Goal: Task Accomplishment & Management: Use online tool/utility

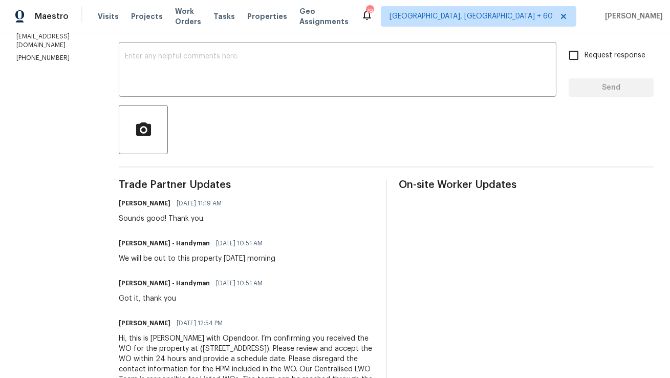
scroll to position [43, 0]
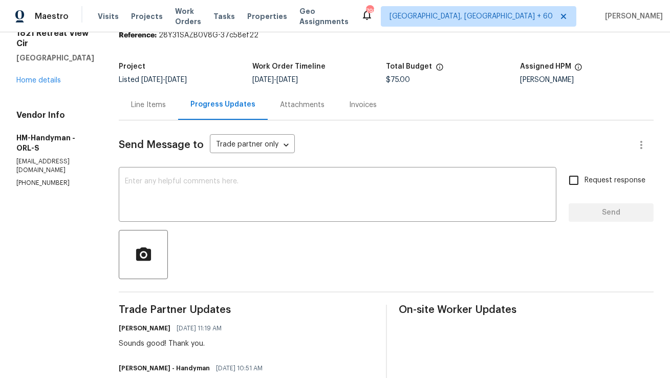
click at [166, 101] on div "Line Items" at bounding box center [148, 105] width 35 height 10
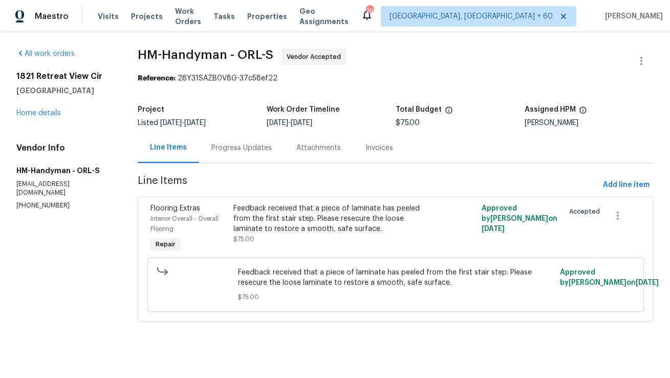
click at [247, 137] on div "Progress Updates" at bounding box center [241, 148] width 85 height 30
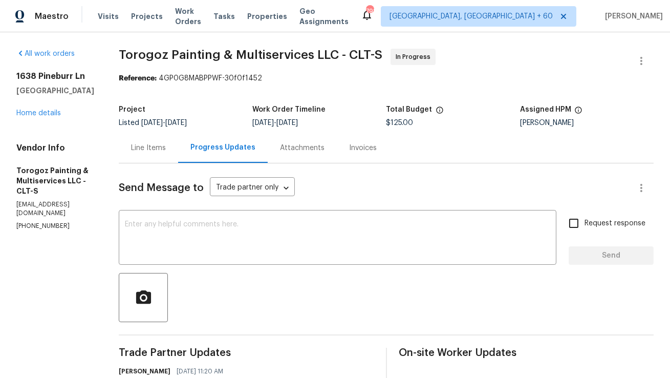
click at [168, 153] on div "Line Items" at bounding box center [148, 148] width 59 height 30
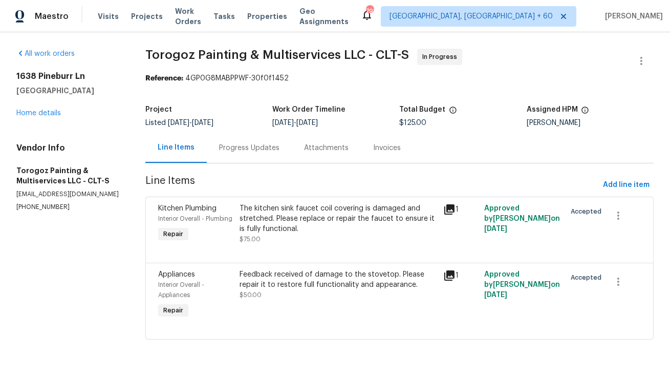
click at [258, 150] on div "Progress Updates" at bounding box center [249, 148] width 60 height 10
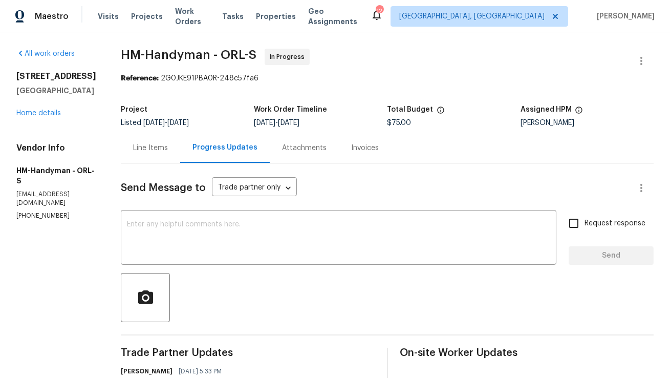
click at [168, 143] on div "Line Items" at bounding box center [150, 148] width 35 height 10
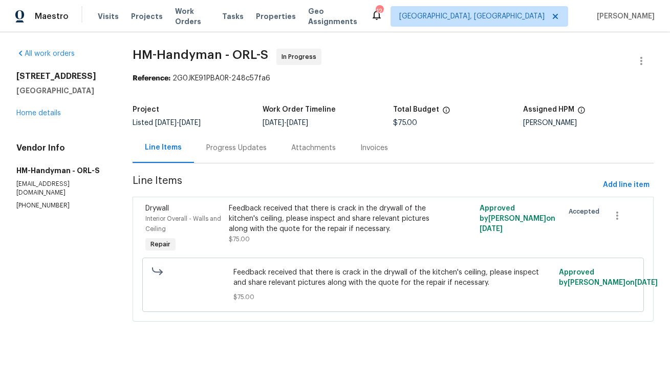
click at [247, 142] on div "Progress Updates" at bounding box center [236, 148] width 85 height 30
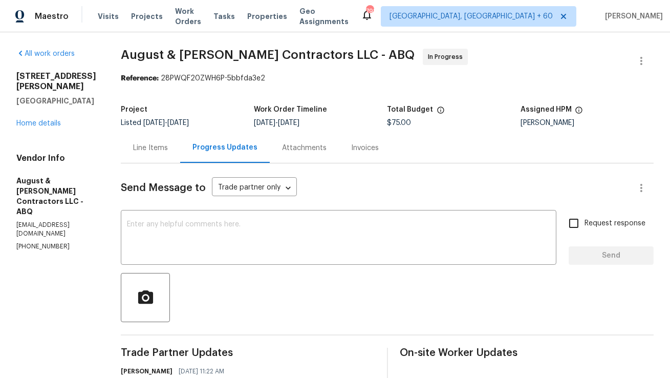
click at [168, 142] on div "Line Items" at bounding box center [150, 148] width 59 height 30
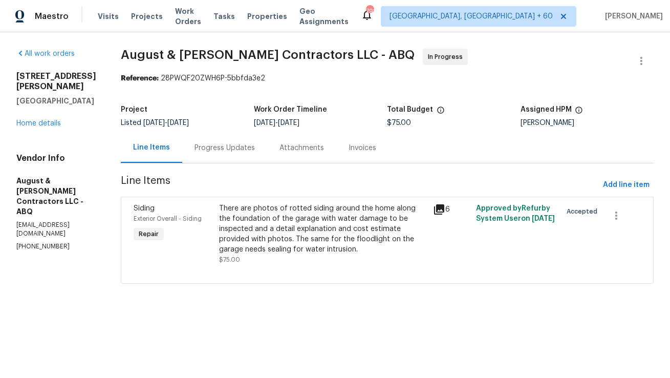
click at [244, 150] on div "Progress Updates" at bounding box center [225, 148] width 60 height 10
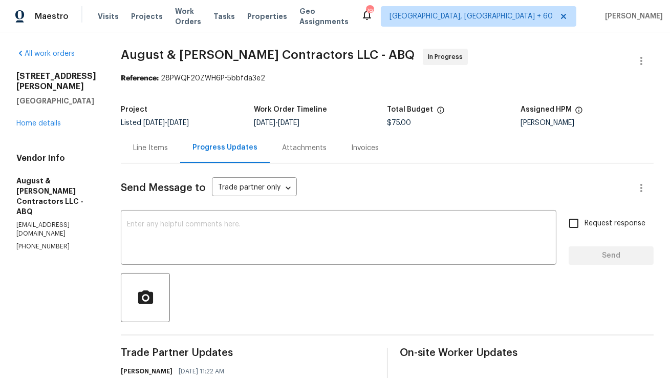
click at [168, 154] on div "Line Items" at bounding box center [150, 148] width 59 height 30
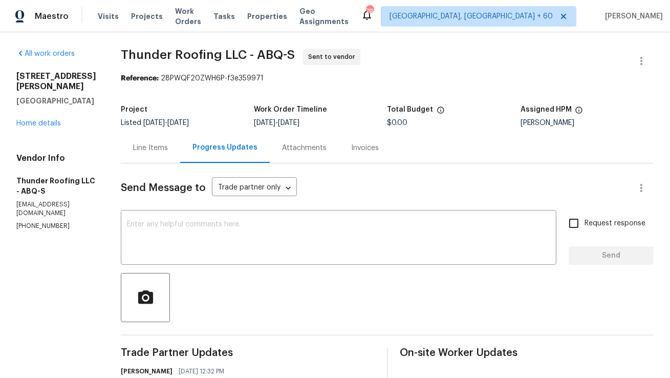
click at [147, 157] on div "Line Items" at bounding box center [150, 148] width 59 height 30
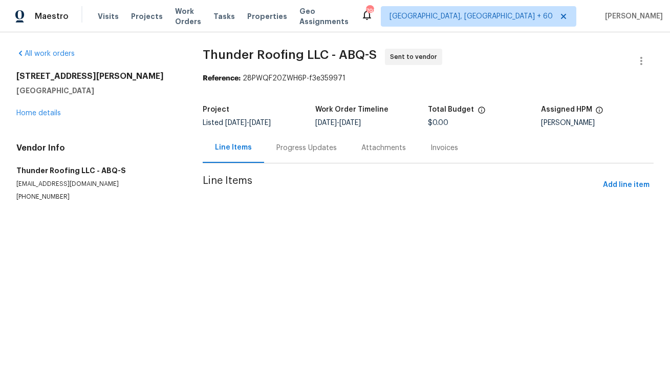
click at [236, 159] on div "Line Items" at bounding box center [233, 148] width 61 height 30
click at [296, 156] on div "Progress Updates" at bounding box center [306, 148] width 85 height 30
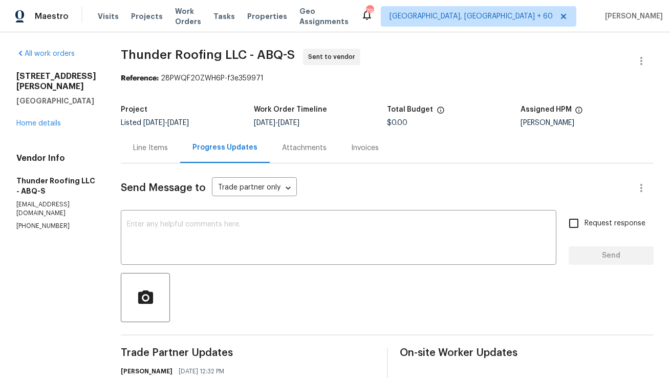
click at [164, 152] on div "Line Items" at bounding box center [150, 148] width 35 height 10
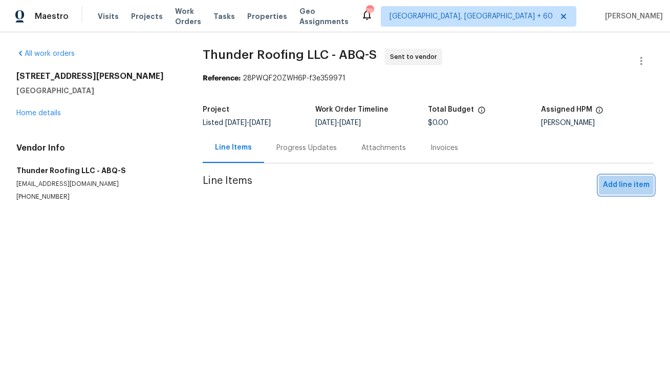
click at [637, 186] on span "Add line item" at bounding box center [626, 185] width 47 height 13
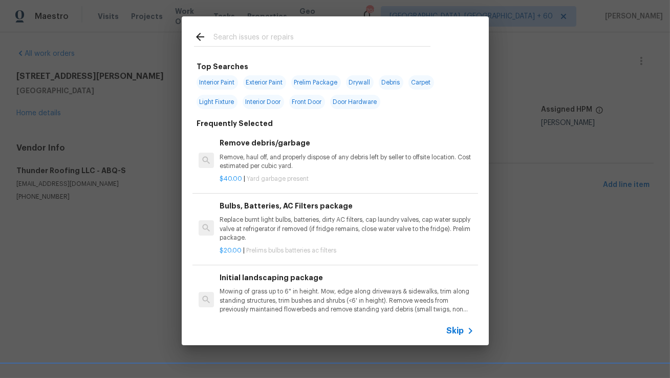
click at [197, 37] on icon at bounding box center [200, 37] width 8 height 8
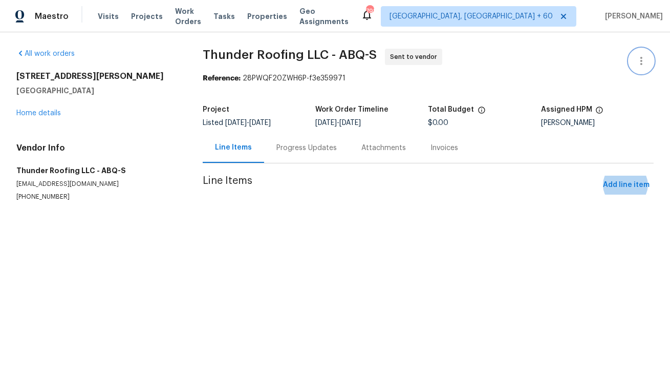
click at [638, 61] on icon "button" at bounding box center [641, 61] width 12 height 12
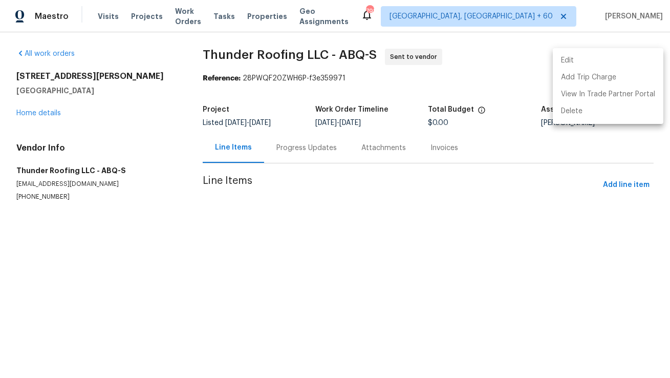
click at [616, 65] on li "Edit" at bounding box center [608, 60] width 111 height 17
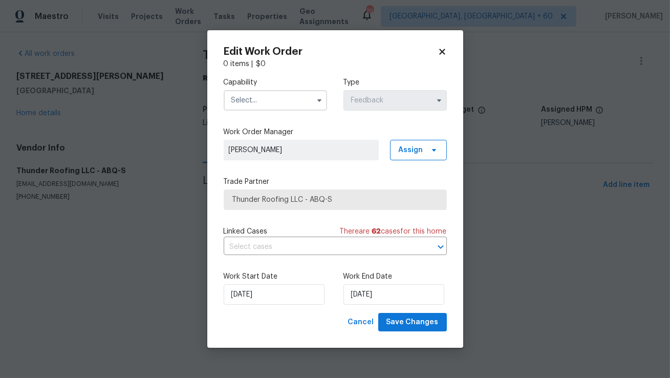
click at [293, 94] on input "text" at bounding box center [275, 100] width 103 height 20
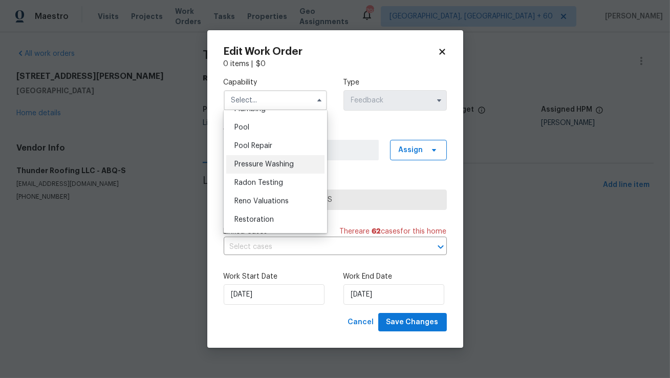
scroll to position [930, 0]
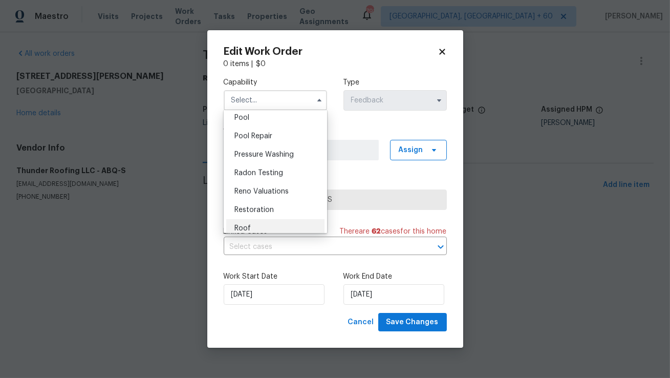
click at [272, 225] on div "Roof" at bounding box center [275, 228] width 98 height 18
type input "Roof"
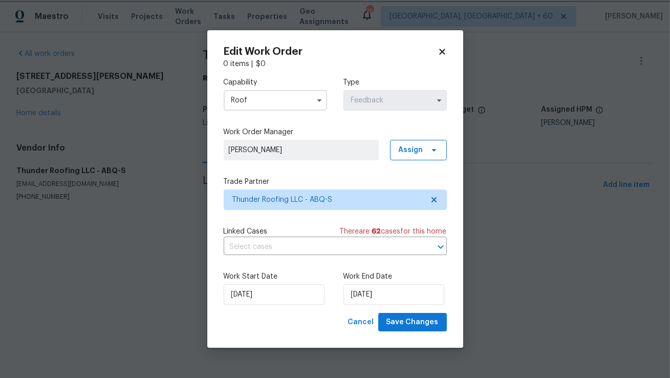
scroll to position [963, 0]
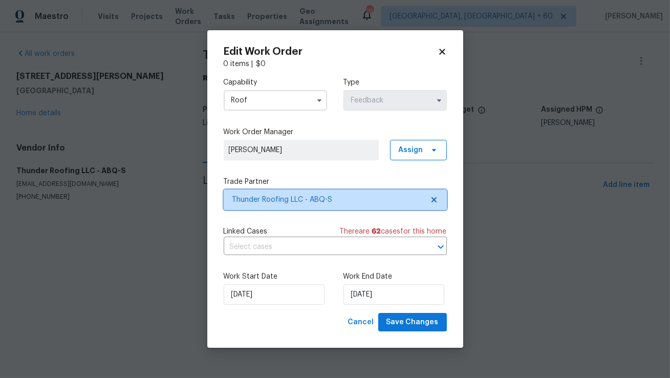
click at [316, 200] on span "Thunder Roofing LLC - ABQ-S" at bounding box center [327, 200] width 191 height 10
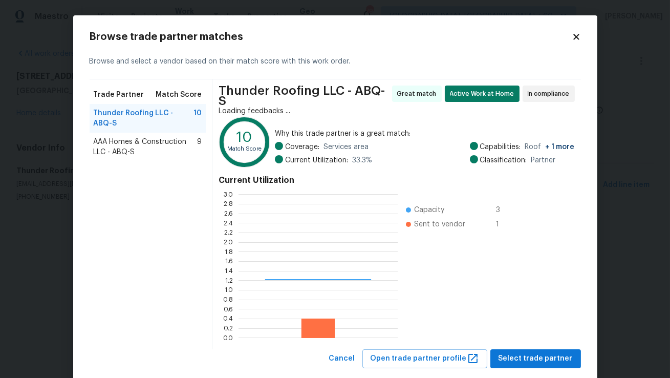
scroll to position [143, 159]
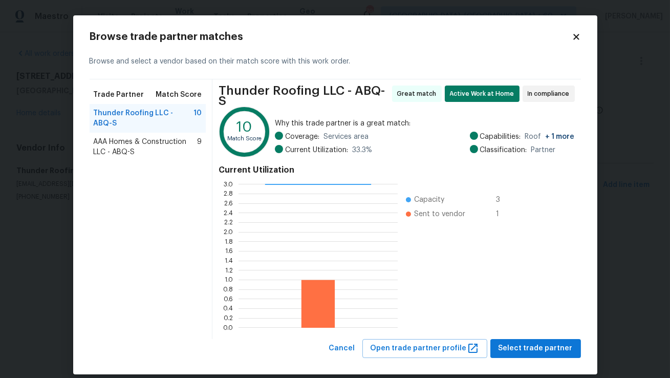
click at [572, 39] on icon at bounding box center [576, 36] width 9 height 9
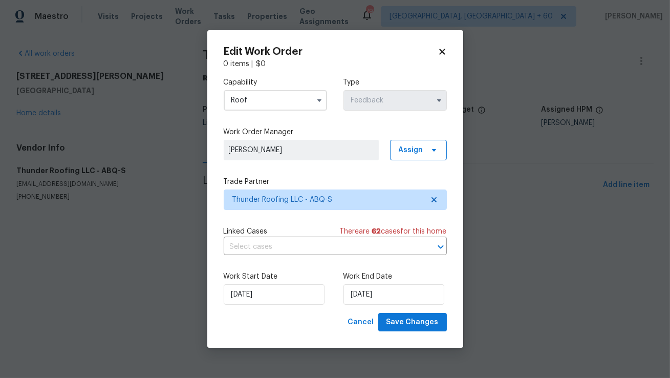
click at [446, 51] on icon at bounding box center [442, 51] width 9 height 9
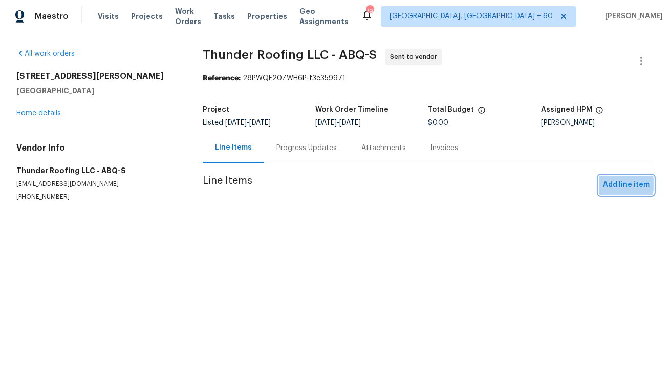
click at [618, 184] on span "Add line item" at bounding box center [626, 185] width 47 height 13
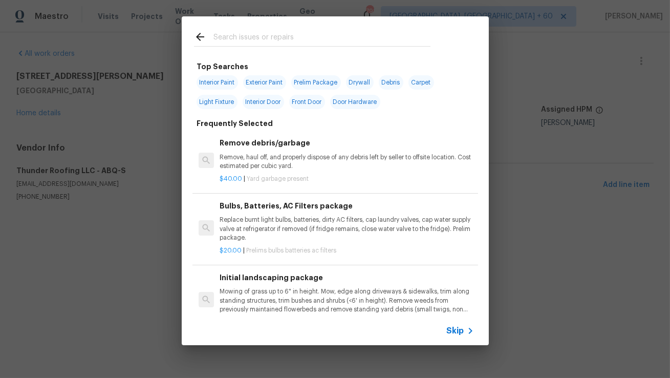
click at [269, 37] on input "text" at bounding box center [322, 38] width 217 height 15
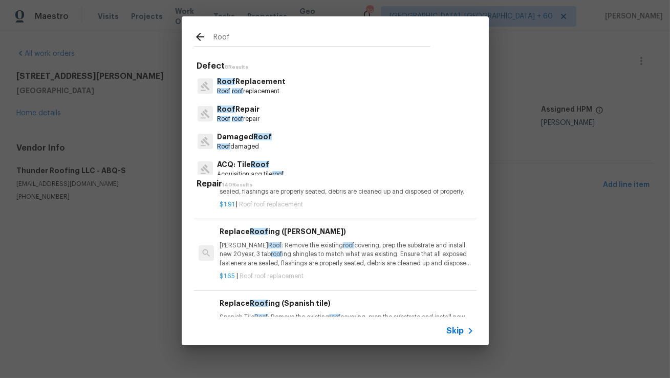
scroll to position [244, 0]
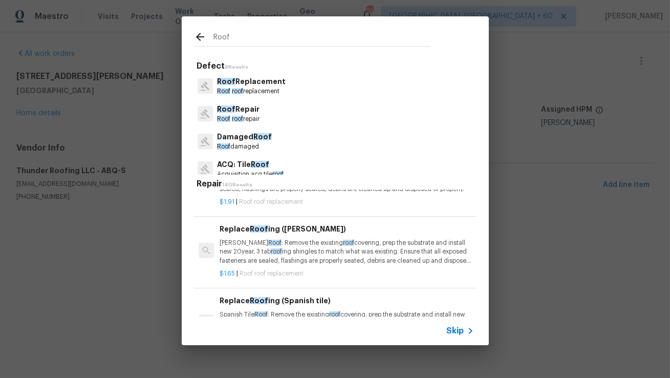
type input "Roof"
click at [279, 233] on h6 "Replace Roof ing (Gable)" at bounding box center [347, 228] width 254 height 11
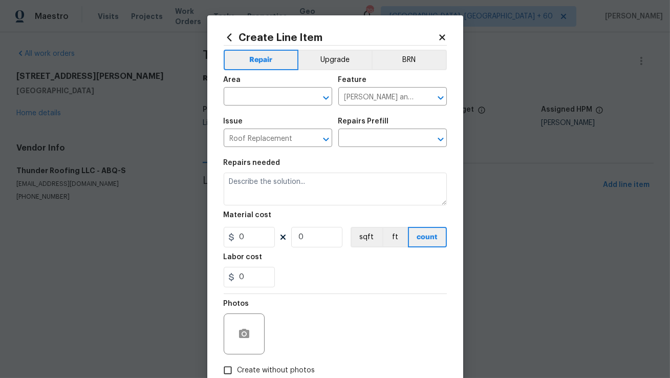
type input "Replace Roofing (Gable) $1.65"
type textarea "Gable Roof: Remove the existing roof covering, prep the substrate and install n…"
type input "1.65"
type input "1"
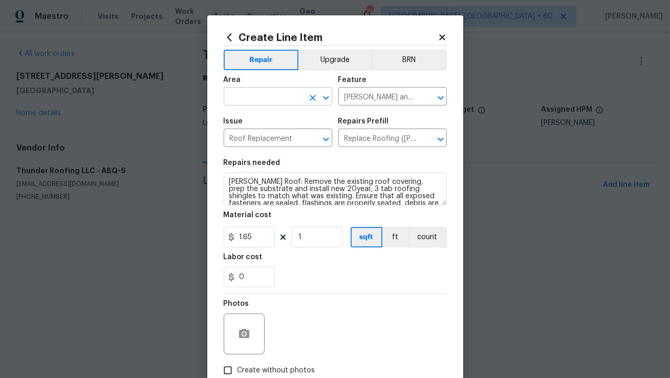
click at [269, 94] on input "text" at bounding box center [264, 98] width 80 height 16
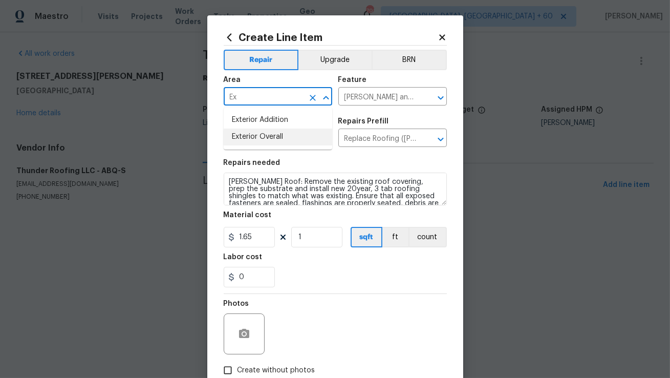
click at [250, 134] on li "Exterior Overall" at bounding box center [278, 137] width 109 height 17
type input "Exterior Overall"
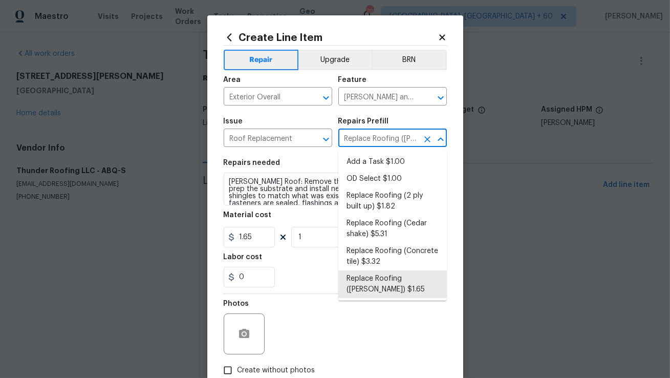
click at [365, 138] on input "Replace Roofing (Gable) $1.65" at bounding box center [378, 139] width 80 height 16
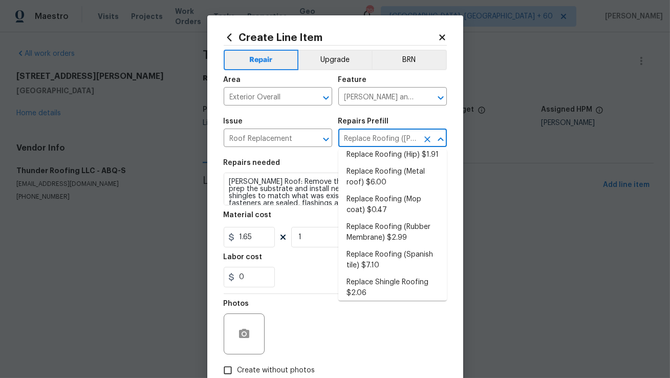
scroll to position [156, 0]
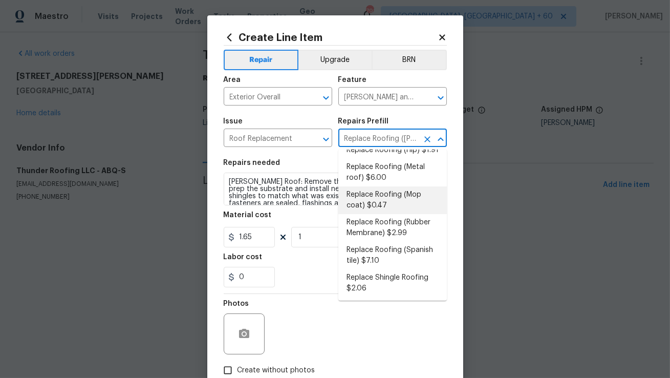
click at [390, 204] on li "Replace Roofing (Mop coat) $0.47" at bounding box center [392, 200] width 109 height 28
type input "Replace Roofing (Mop coat) $0.47"
type textarea "Mop Coat Roof: Remove the existing roof covering, prep the substrate and instal…"
type input "0.47"
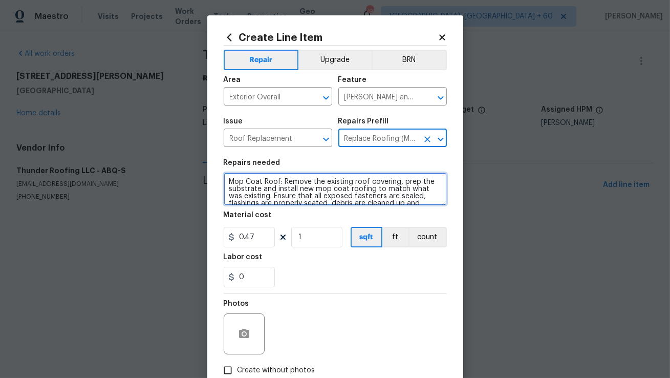
click at [331, 184] on textarea "Mop Coat Roof: Remove the existing roof covering, prep the substrate and instal…" at bounding box center [335, 189] width 223 height 33
paste textarea "There are photos of rotted siding around the home along the foundation of the g…"
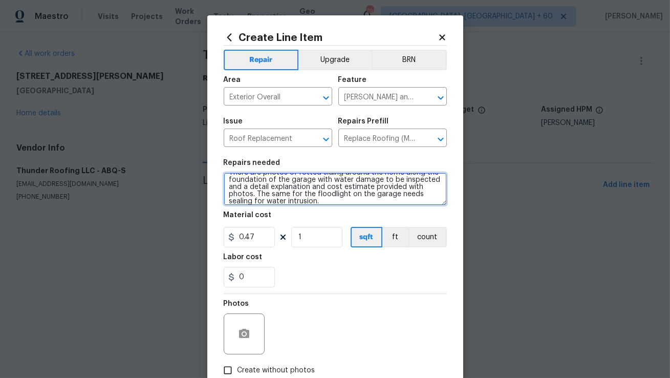
type textarea "There are photos of rotted siding around the home along the foundation of the g…"
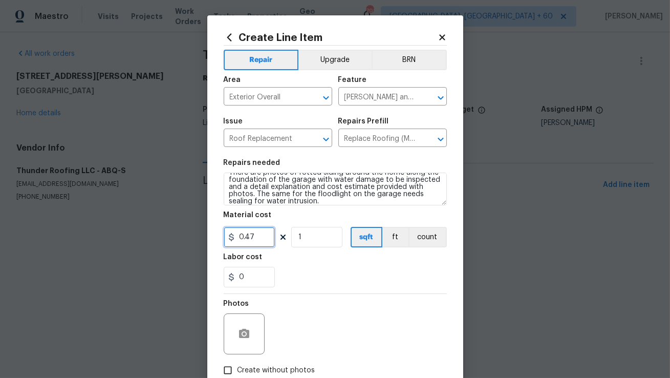
click at [253, 232] on input "0.47" at bounding box center [249, 237] width 51 height 20
type input "75"
click at [293, 279] on div "0" at bounding box center [335, 277] width 223 height 20
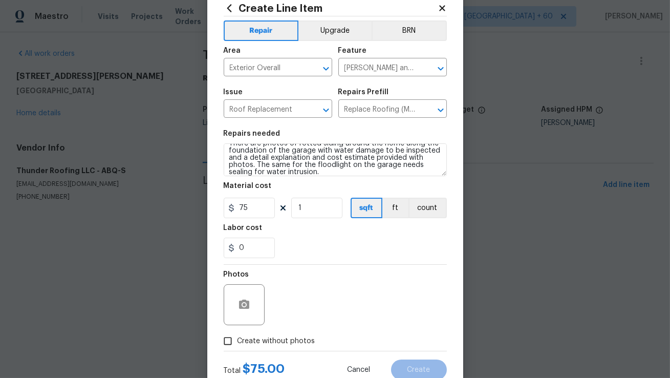
click at [250, 318] on div at bounding box center [244, 304] width 41 height 41
click at [246, 303] on icon "button" at bounding box center [244, 304] width 10 height 9
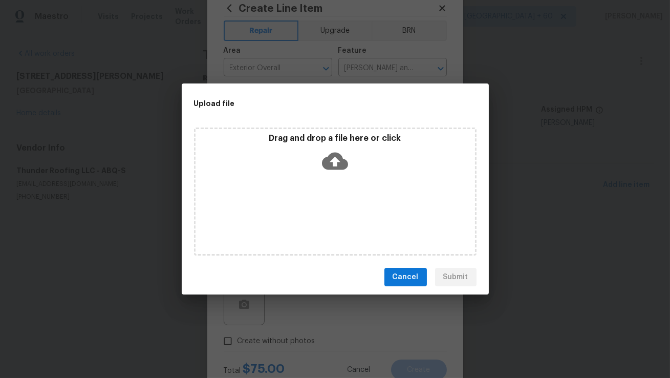
click at [332, 161] on icon at bounding box center [335, 161] width 26 height 17
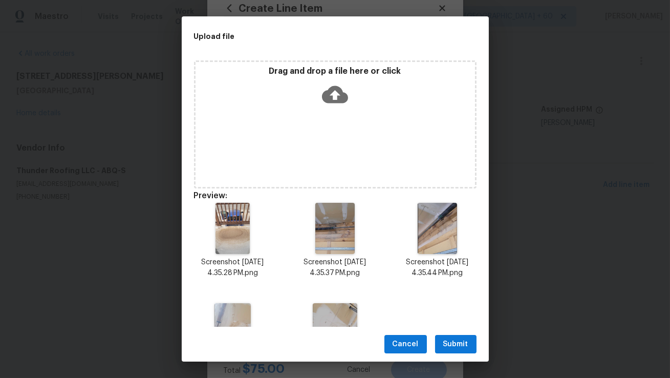
click at [452, 345] on span "Submit" at bounding box center [455, 344] width 25 height 13
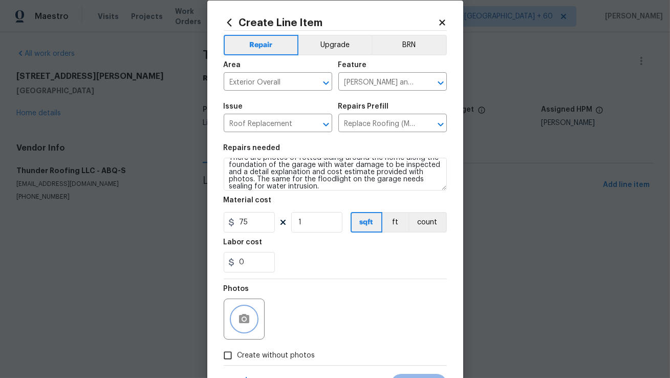
scroll to position [63, 0]
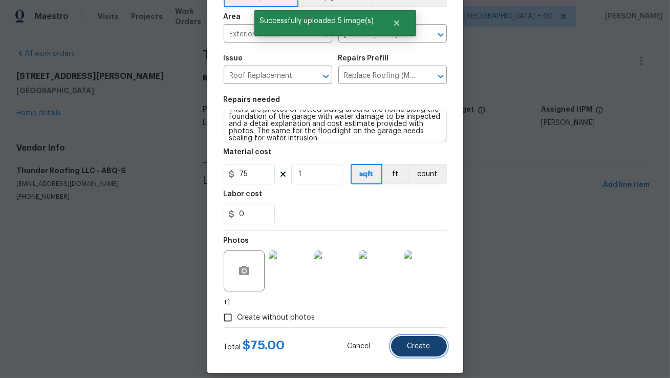
click at [428, 342] on button "Create" at bounding box center [419, 346] width 56 height 20
type input "0"
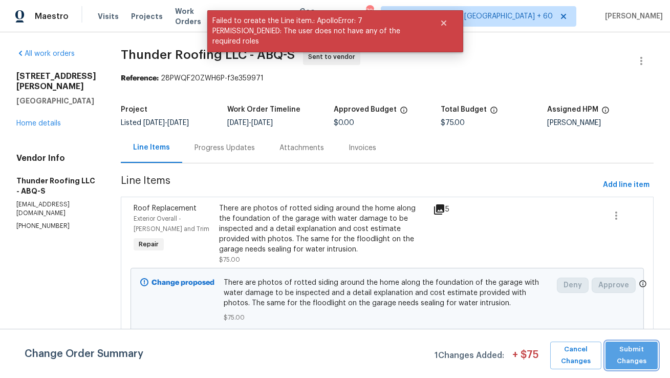
click at [628, 356] on span "Submit Changes" at bounding box center [632, 356] width 42 height 24
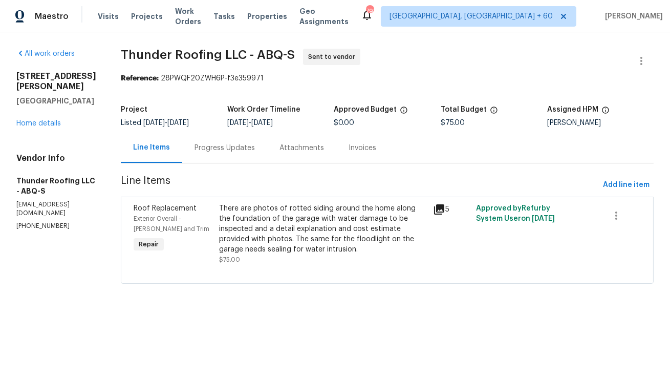
click at [283, 222] on div "There are photos of rotted siding around the home along the foundation of the g…" at bounding box center [323, 228] width 208 height 51
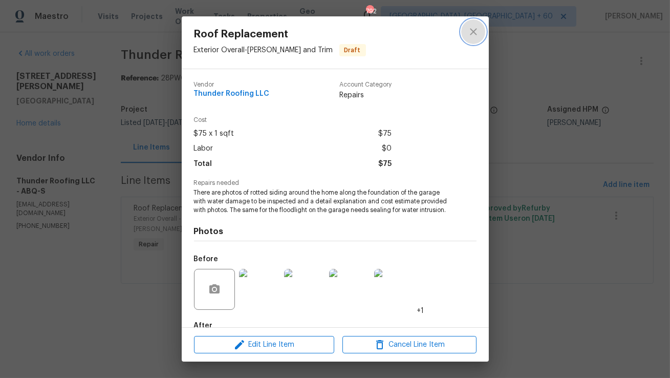
click at [471, 33] on icon "close" at bounding box center [473, 32] width 12 height 12
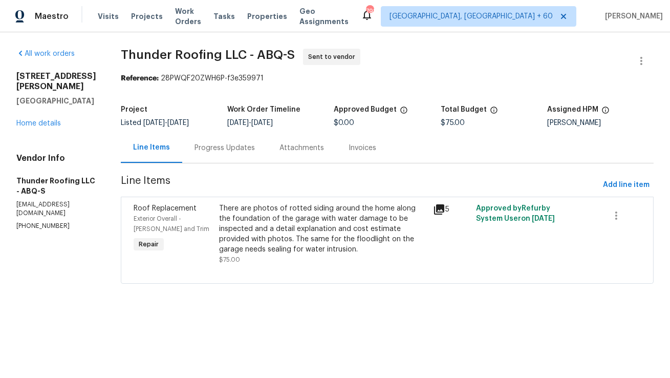
click at [239, 157] on div "Progress Updates" at bounding box center [224, 148] width 85 height 30
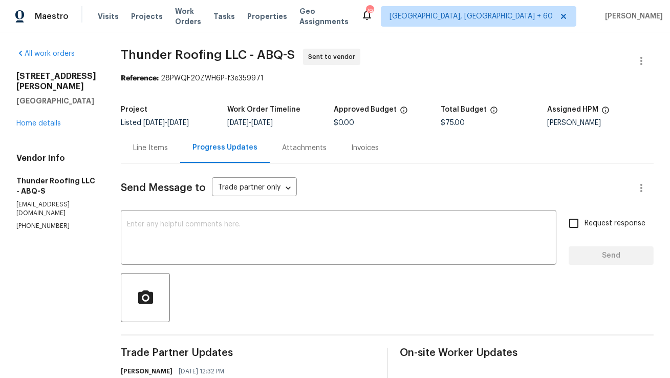
click at [167, 150] on div "Line Items" at bounding box center [150, 148] width 35 height 10
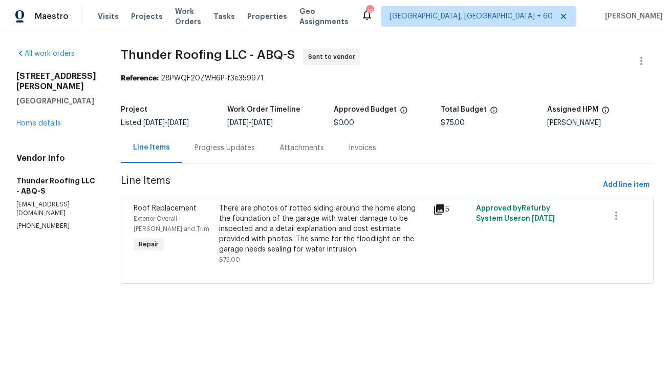
click at [220, 149] on div "Progress Updates" at bounding box center [225, 148] width 60 height 10
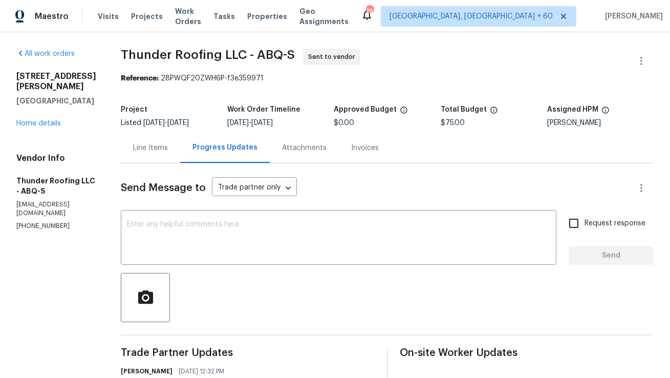
click at [155, 149] on div "Line Items" at bounding box center [150, 148] width 35 height 10
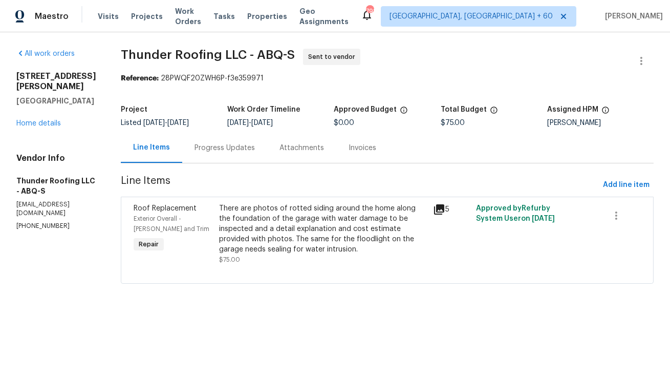
click at [51, 222] on p "(505) 366-1958" at bounding box center [56, 226] width 80 height 9
copy p "(505) 366-1958"
click at [227, 142] on div "Progress Updates" at bounding box center [224, 148] width 85 height 30
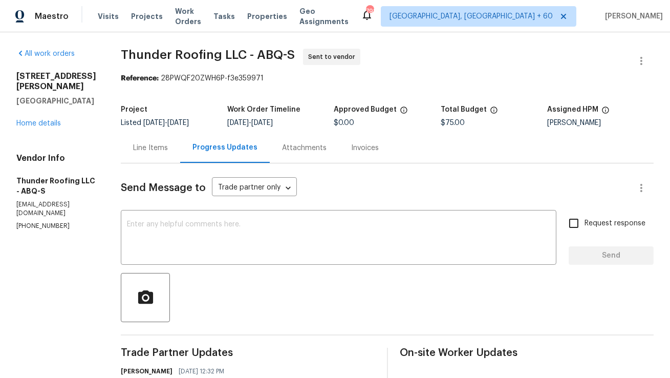
click at [51, 200] on p "office@thunderroofingnm.com" at bounding box center [56, 208] width 80 height 17
copy p "office@thunderroofingnm.com"
click at [172, 154] on div "Line Items" at bounding box center [150, 148] width 59 height 30
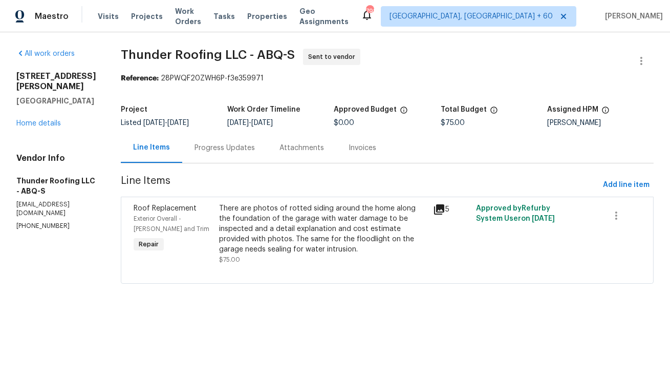
click at [232, 158] on div "Progress Updates" at bounding box center [224, 148] width 85 height 30
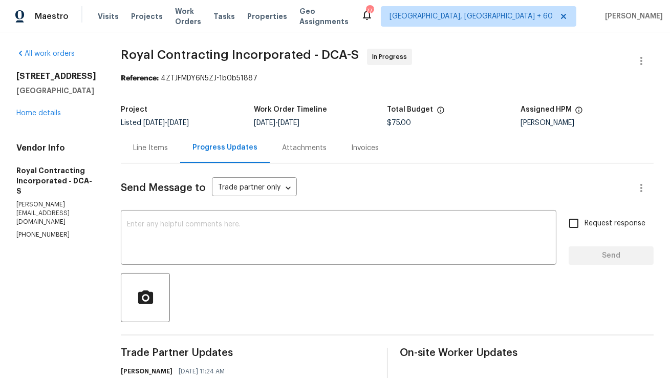
click at [168, 151] on div "Line Items" at bounding box center [150, 148] width 35 height 10
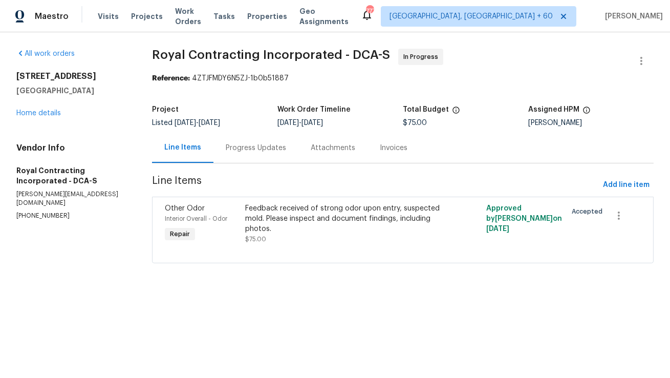
click at [262, 154] on div "Progress Updates" at bounding box center [256, 148] width 85 height 30
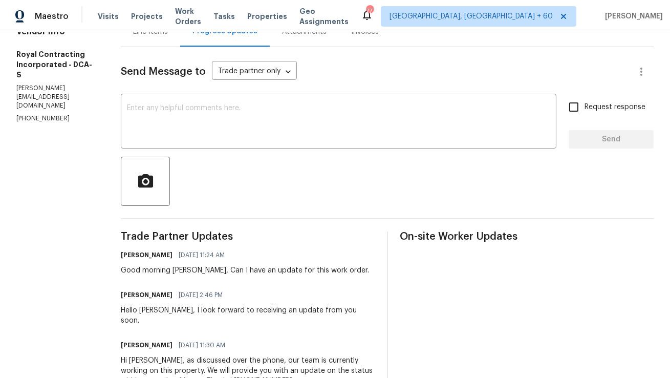
scroll to position [110, 0]
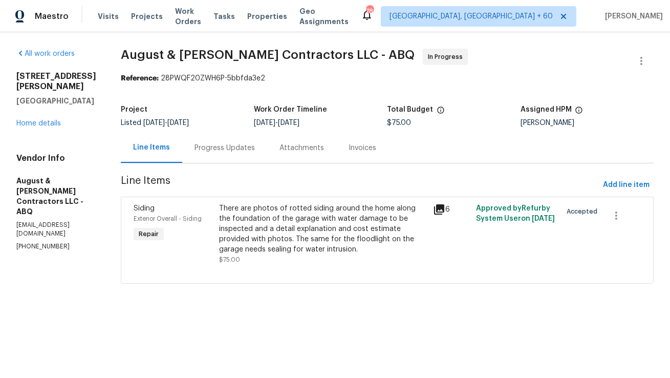
click at [225, 143] on div "Progress Updates" at bounding box center [225, 148] width 60 height 10
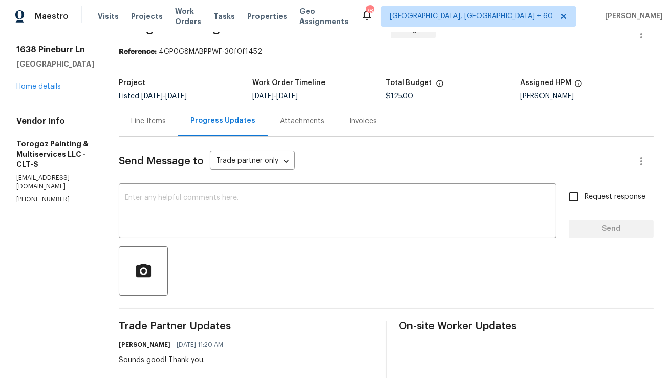
scroll to position [54, 0]
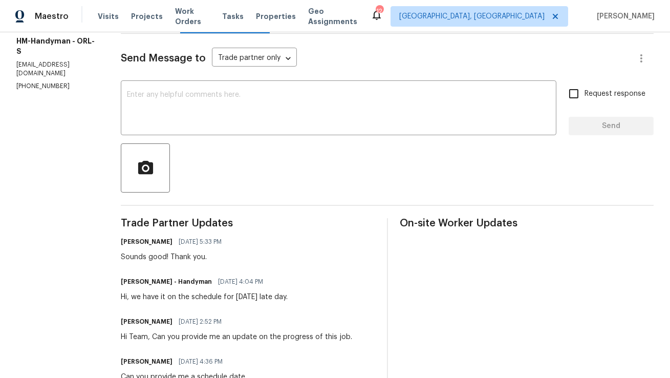
scroll to position [174, 0]
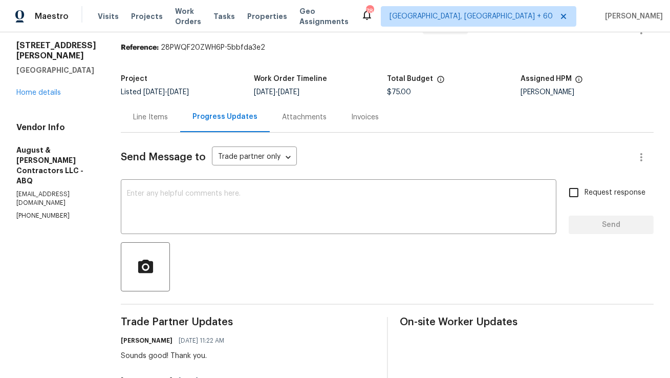
scroll to position [48, 0]
